Goal: Transaction & Acquisition: Purchase product/service

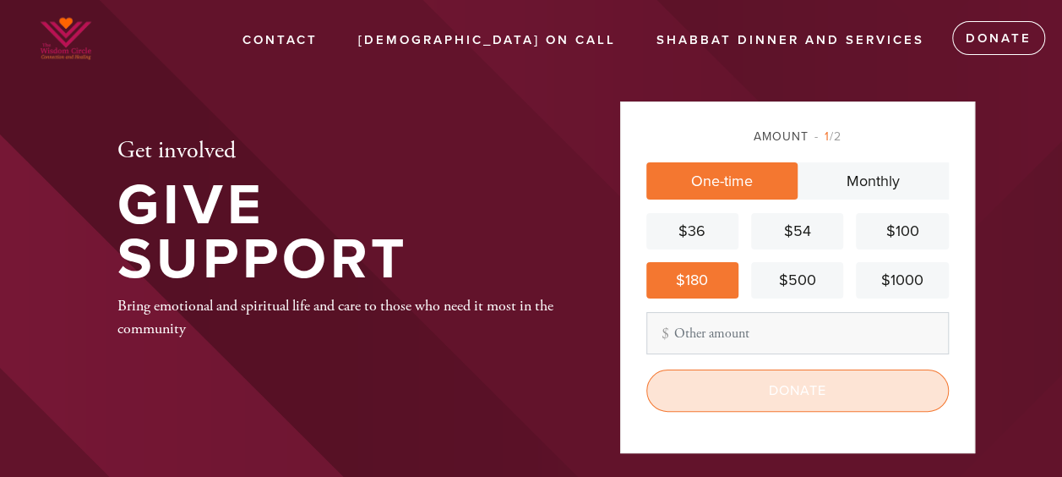
click at [761, 387] on input "Donate" at bounding box center [797, 390] width 303 height 42
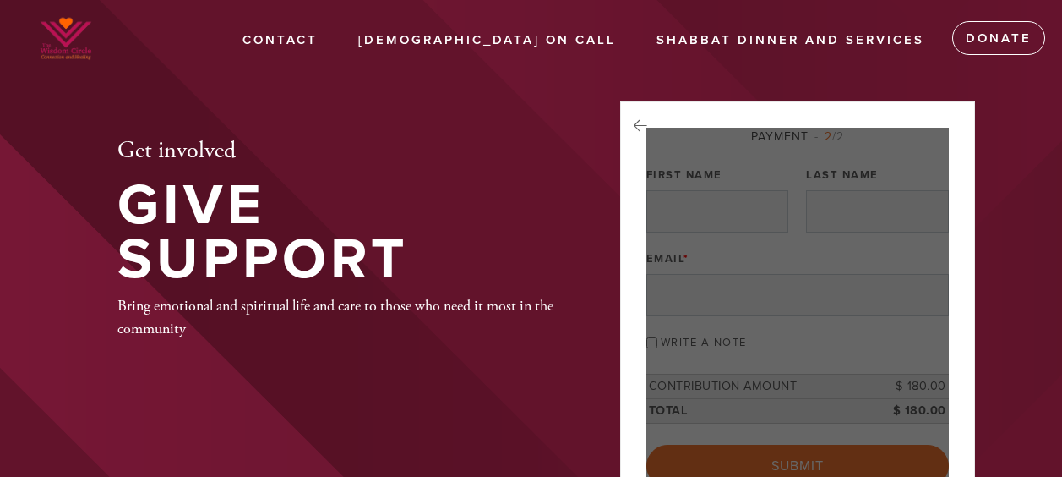
click at [706, 227] on div at bounding box center [797, 307] width 303 height 359
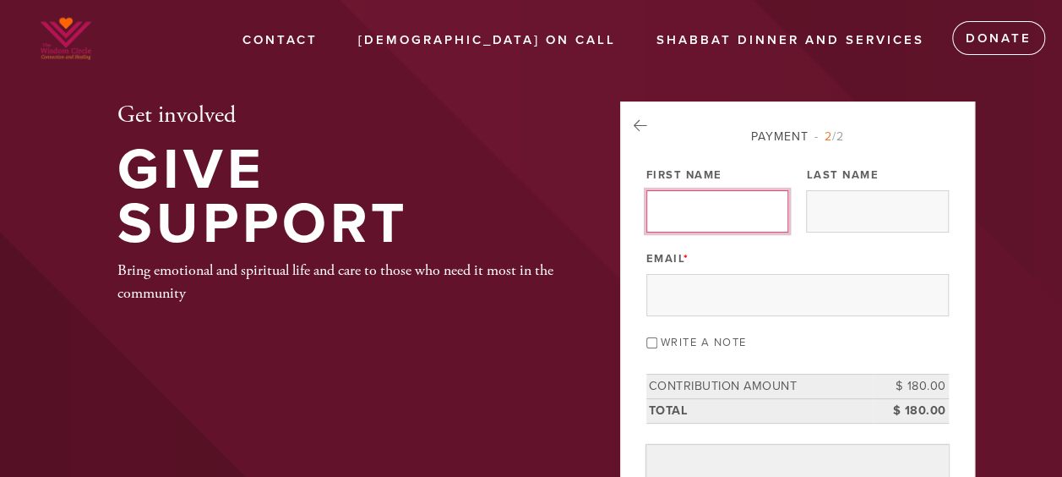
click at [651, 209] on input "First Name" at bounding box center [717, 211] width 142 height 42
type input "Arash"
type input "[PERSON_NAME]"
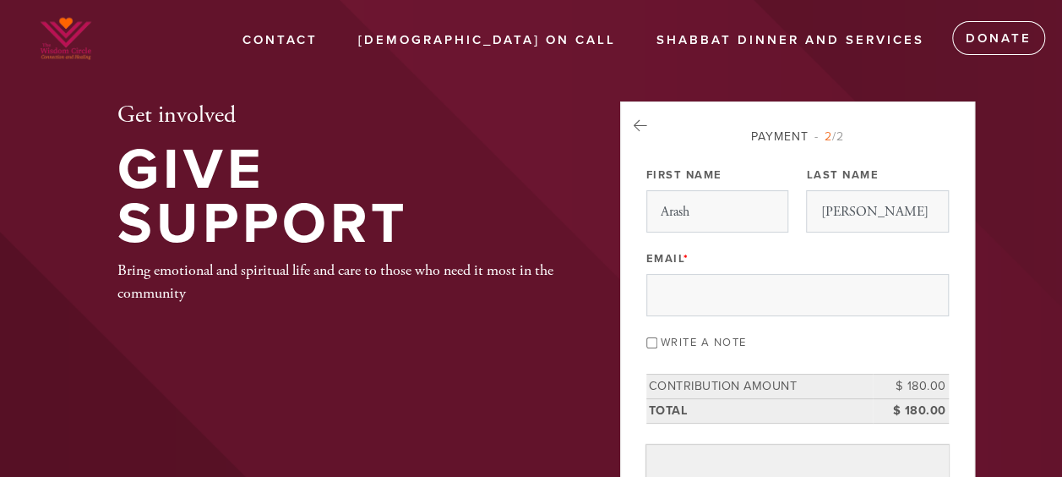
type input "[EMAIL_ADDRESS][DOMAIN_NAME]"
click at [658, 336] on div "Write a note" at bounding box center [797, 341] width 303 height 23
click at [653, 337] on input "Write a note" at bounding box center [651, 342] width 11 height 11
checkbox input "true"
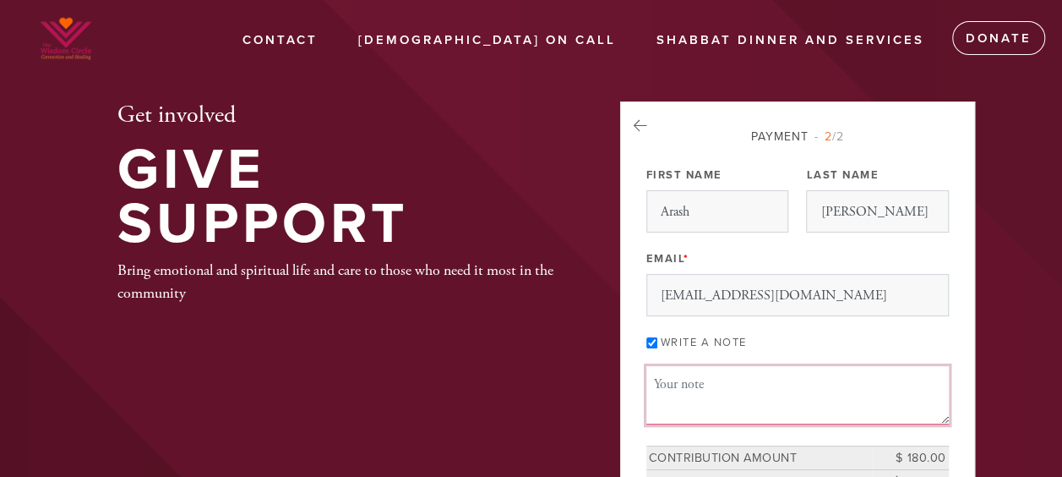
click at [690, 407] on textarea "Message or dedication" at bounding box center [797, 394] width 303 height 57
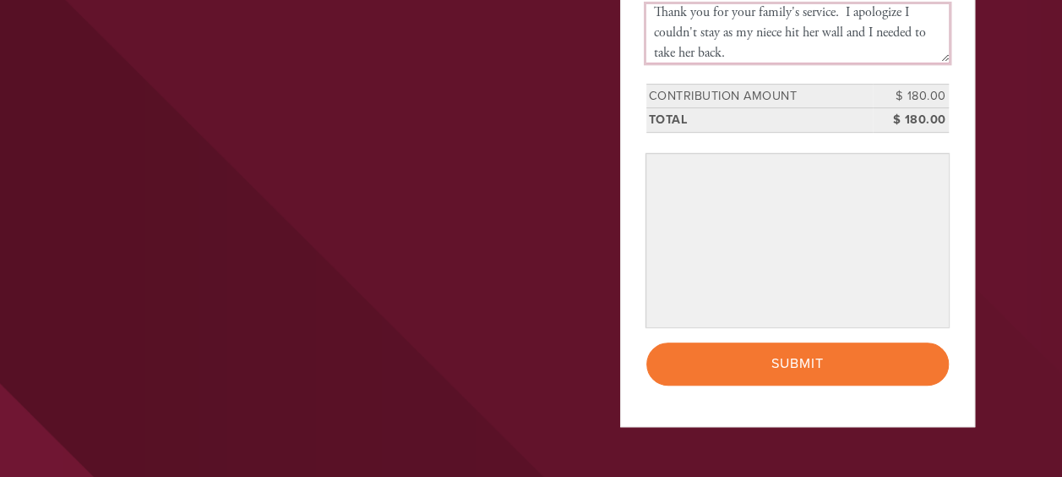
scroll to position [368, 0]
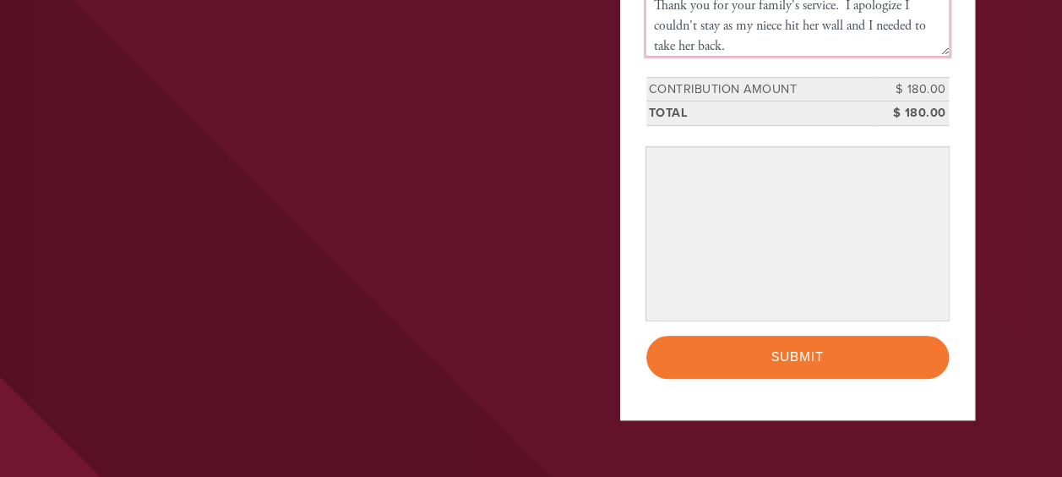
type textarea "Thank you for your family's service. I apologize I couldn't stay as my niece hi…"
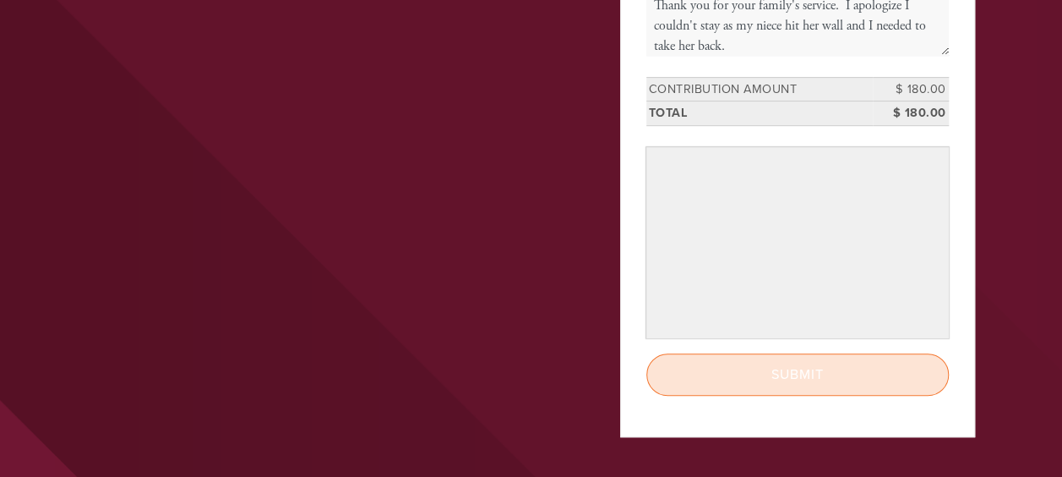
click at [807, 379] on input "Submit" at bounding box center [797, 374] width 303 height 42
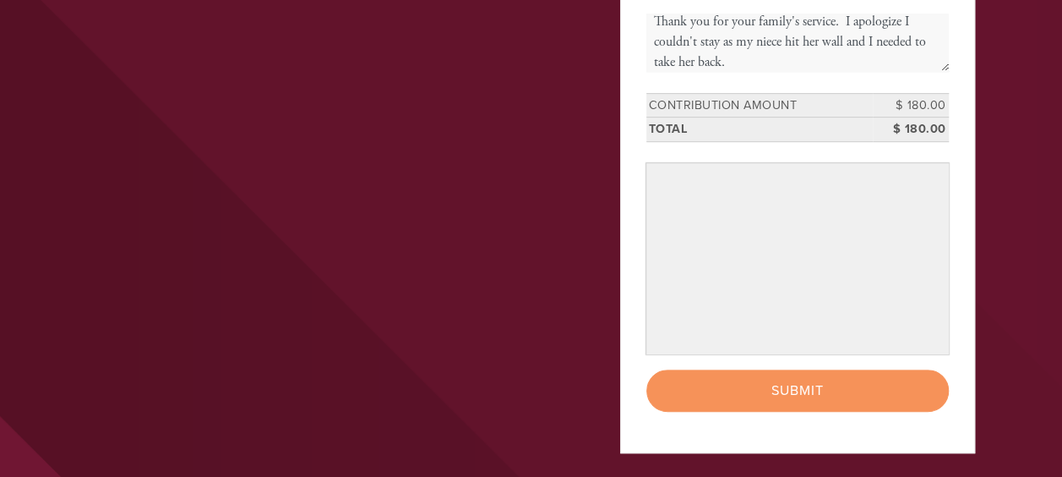
scroll to position [358, 0]
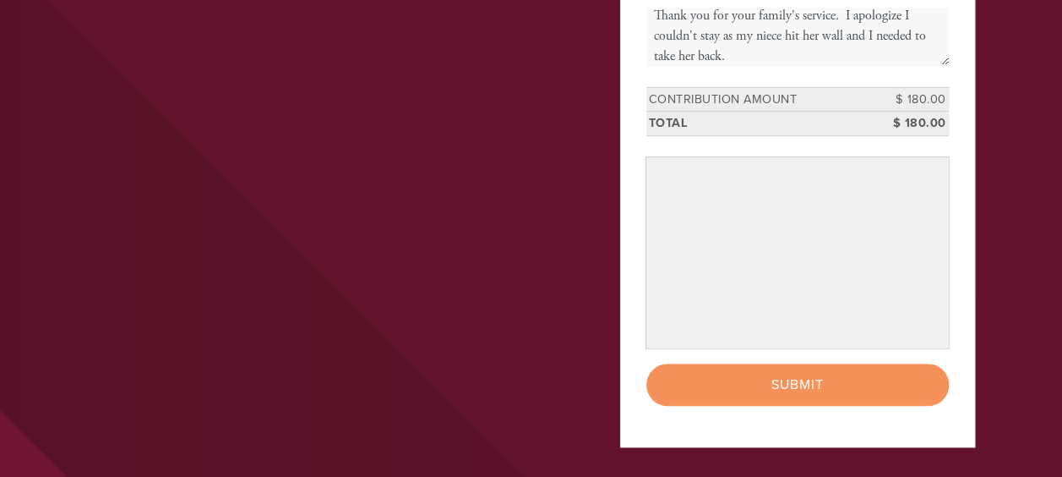
click at [782, 377] on div "< Previous Page Submit" at bounding box center [797, 384] width 303 height 42
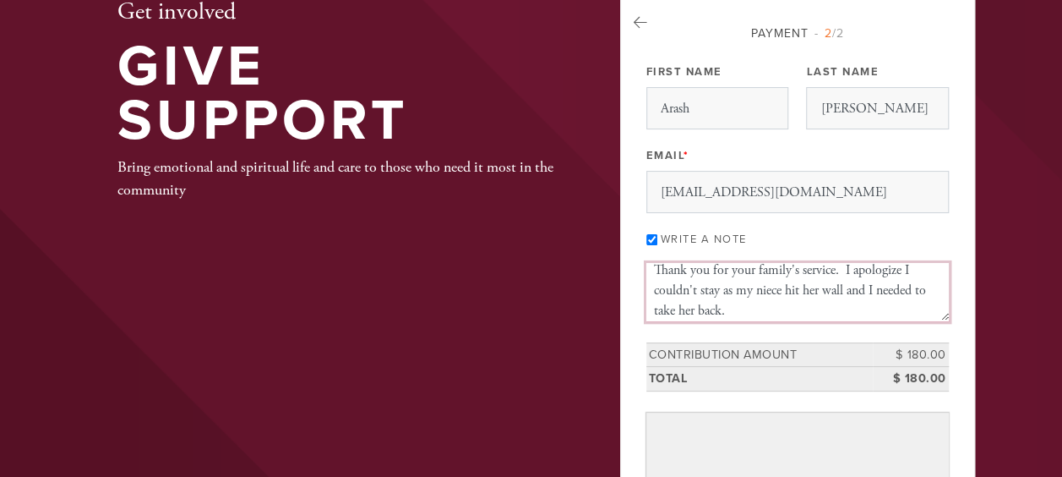
scroll to position [0, 0]
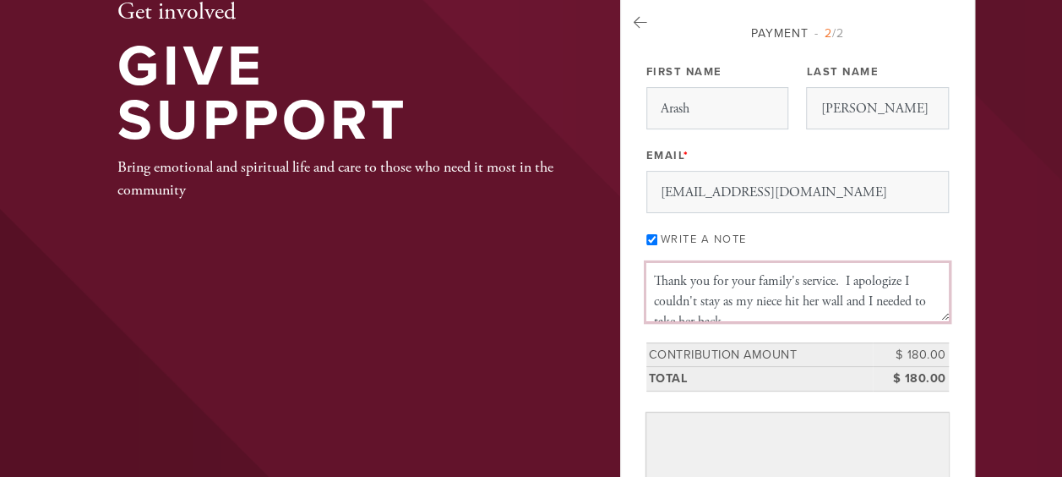
drag, startPoint x: 747, startPoint y: 305, endPoint x: 644, endPoint y: 269, distance: 109.3
click at [644, 269] on div "Payment 2 /2 Payment Processor Pay Later credit card [GEOGRAPHIC_DATA] First Na…" at bounding box center [797, 350] width 355 height 704
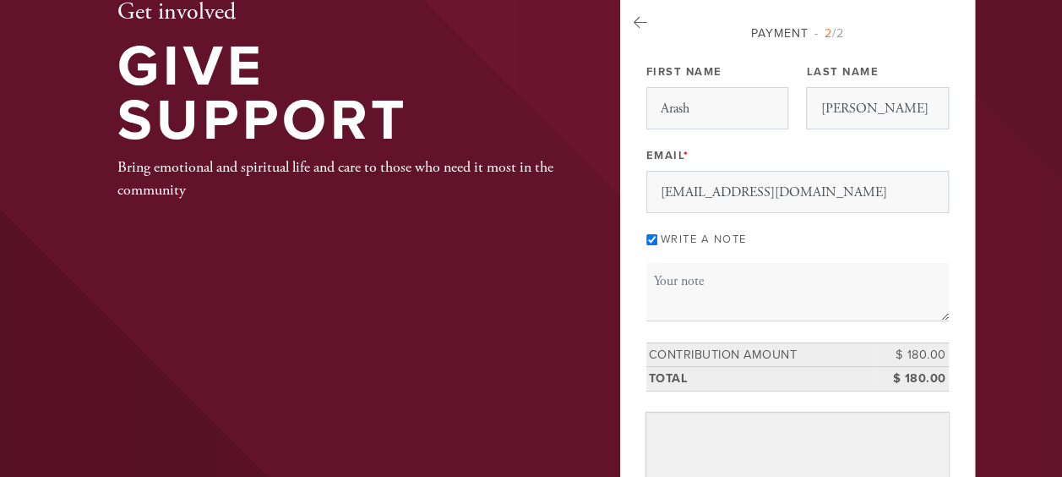
click at [652, 234] on input "Write a note" at bounding box center [651, 239] width 11 height 11
checkbox input "false"
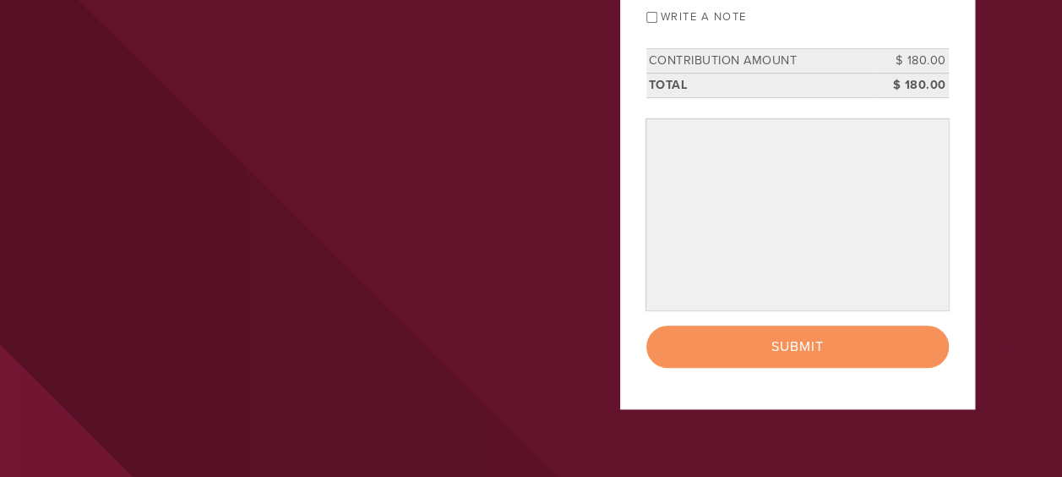
scroll to position [328, 0]
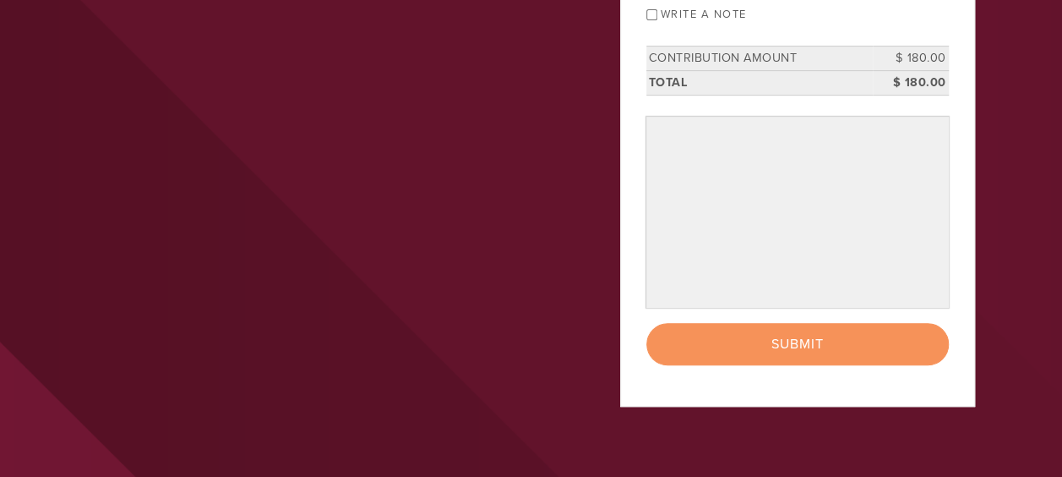
click at [801, 340] on div "< Previous Page Submit" at bounding box center [797, 344] width 303 height 42
click at [793, 338] on div "< Previous Page Submit" at bounding box center [797, 344] width 303 height 42
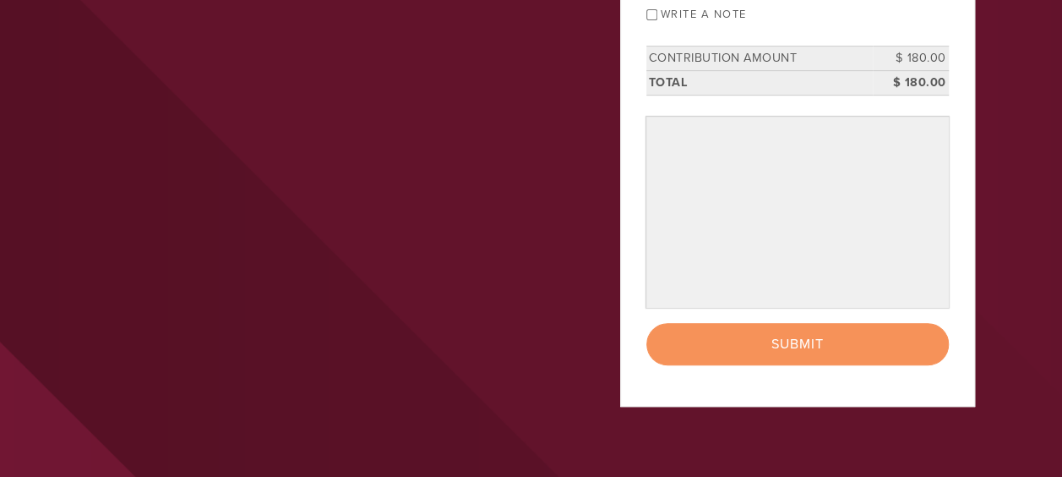
click at [793, 338] on div "< Previous Page Submit" at bounding box center [797, 344] width 303 height 42
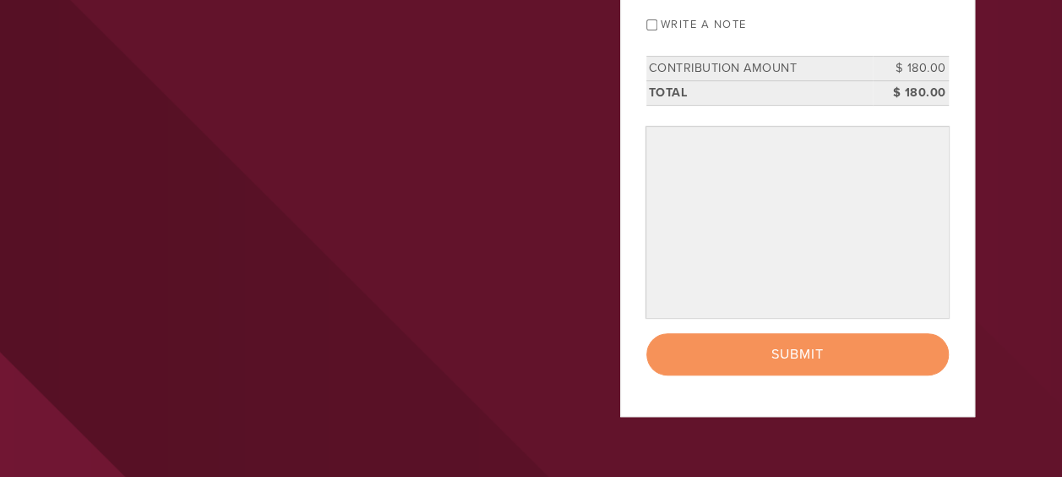
scroll to position [326, 0]
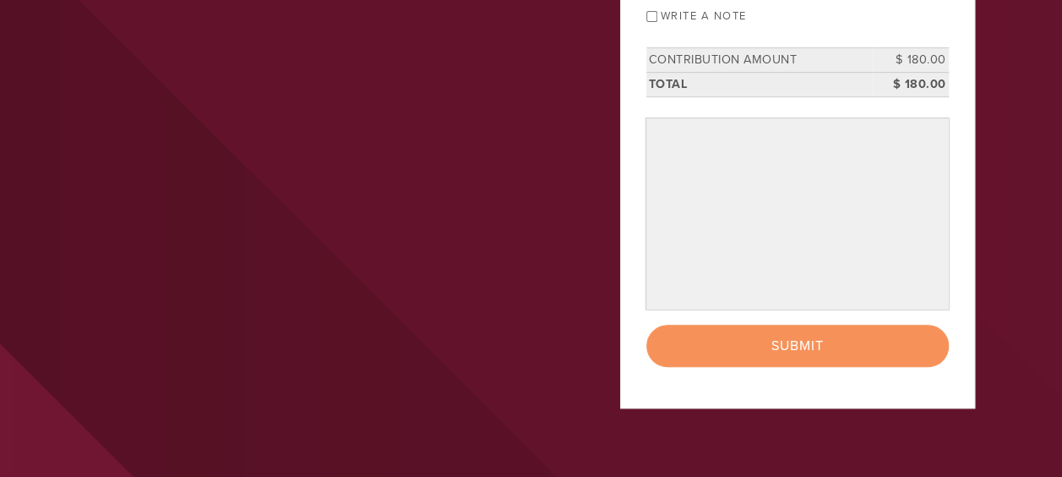
click at [793, 344] on div "< Previous Page Submit" at bounding box center [797, 345] width 303 height 42
